Goal: Task Accomplishment & Management: Use online tool/utility

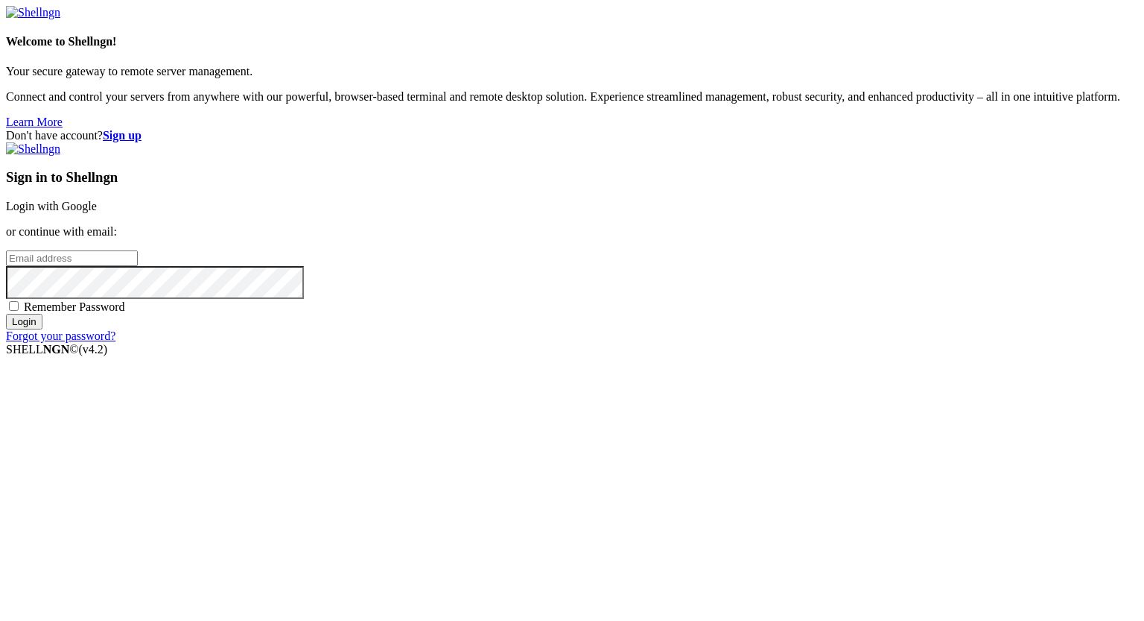
type input "[PERSON_NAME][EMAIL_ADDRESS][DOMAIN_NAME]"
click at [42, 329] on input "Login" at bounding box center [24, 322] width 37 height 16
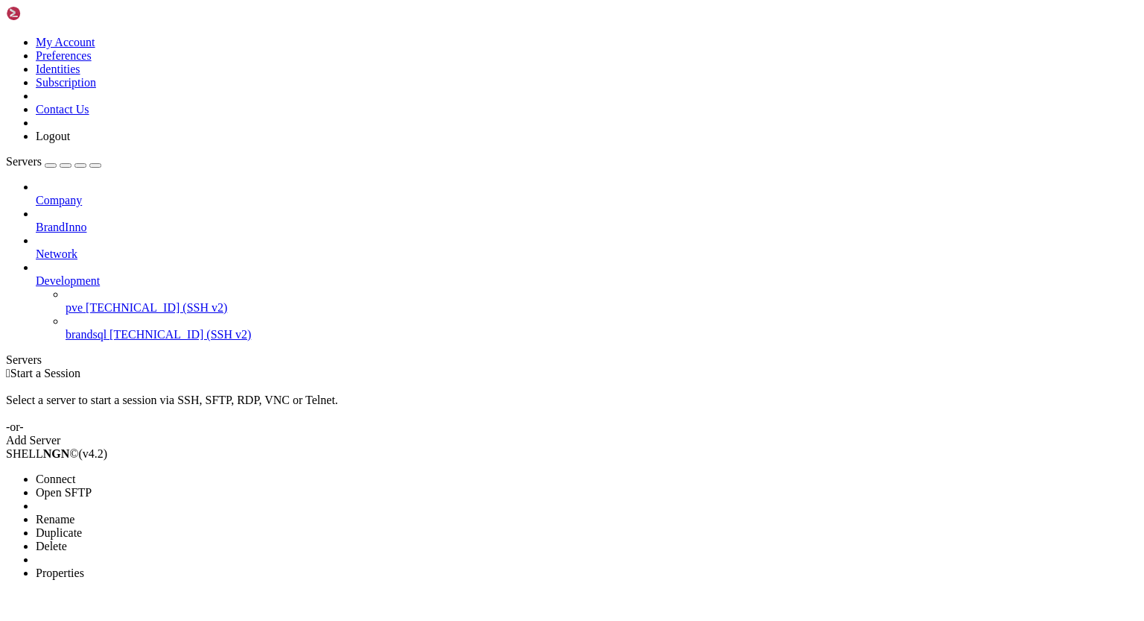
click at [84, 566] on span "Properties" at bounding box center [60, 572] width 48 height 13
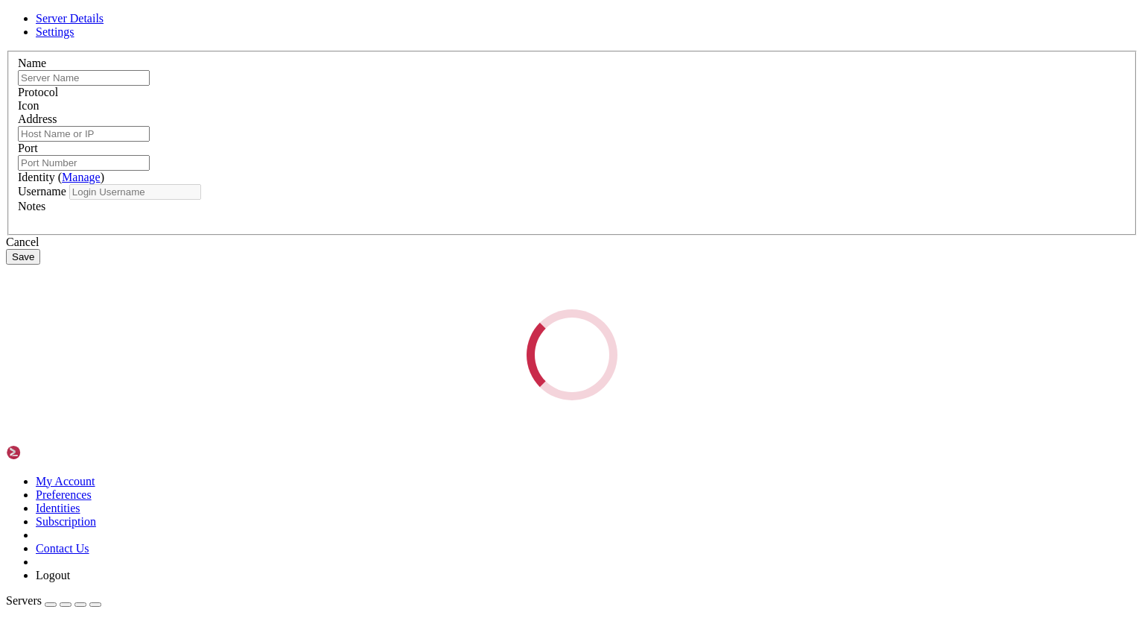
type input "pve"
type input "[TECHNICAL_ID]"
type input "22"
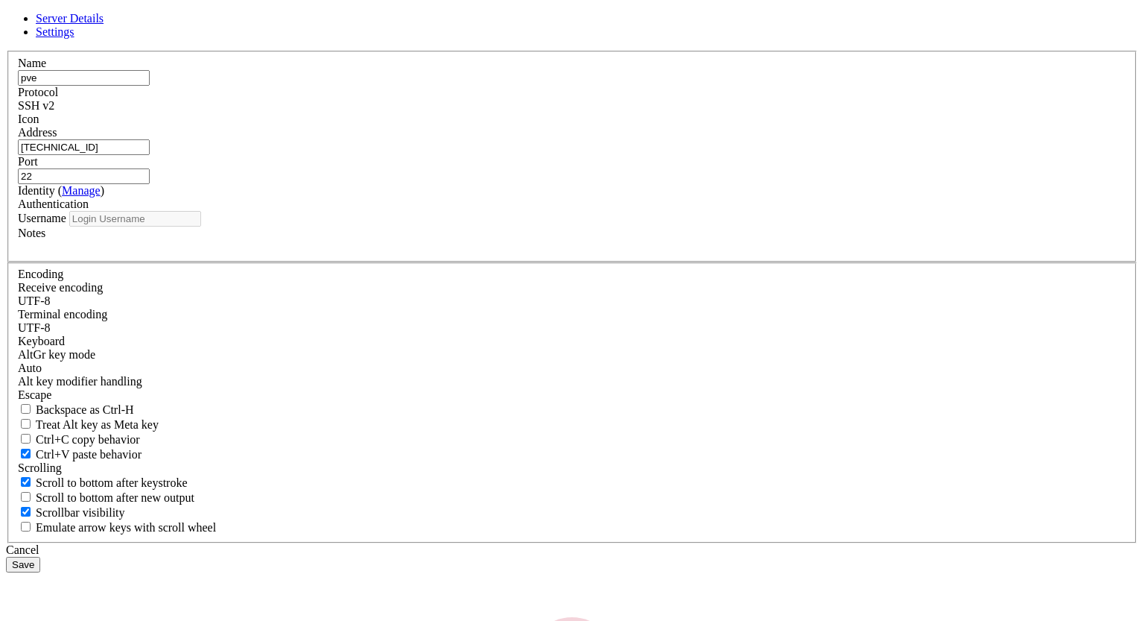
type input "root"
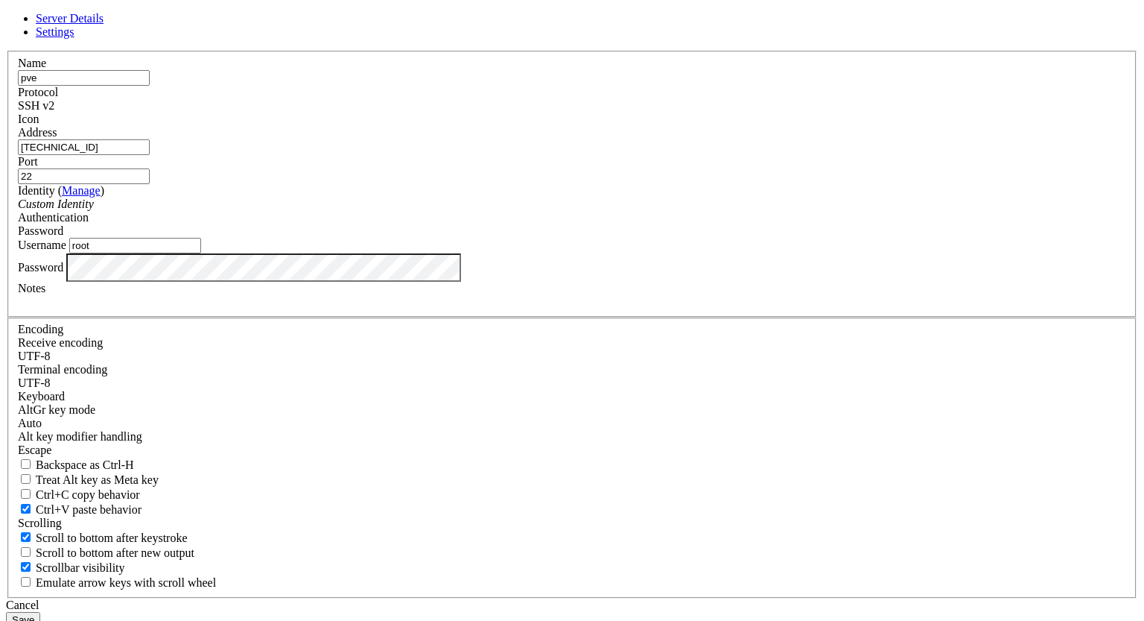
click at [40, 612] on button "Save" at bounding box center [23, 620] width 34 height 16
